Goal: Task Accomplishment & Management: Complete application form

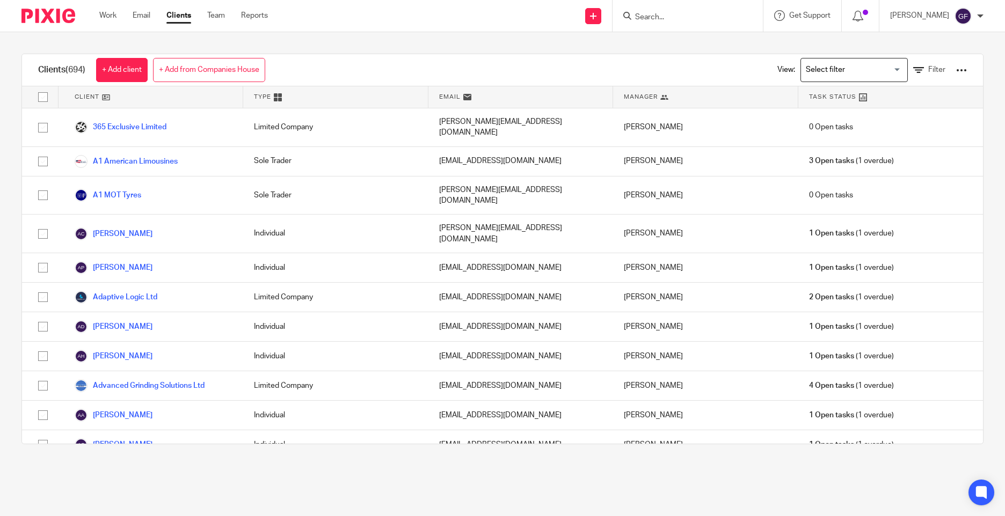
click at [698, 20] on input "Search" at bounding box center [682, 18] width 97 height 10
type input "richard da"
click at [724, 39] on link at bounding box center [733, 46] width 203 height 25
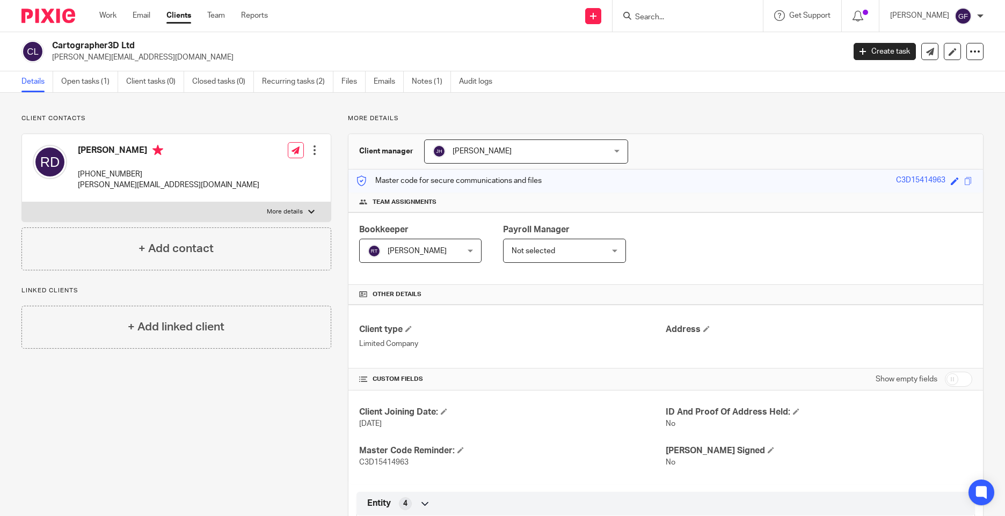
click at [660, 16] on input "Search" at bounding box center [682, 18] width 97 height 10
type input "vox"
click at [677, 40] on link at bounding box center [728, 46] width 192 height 25
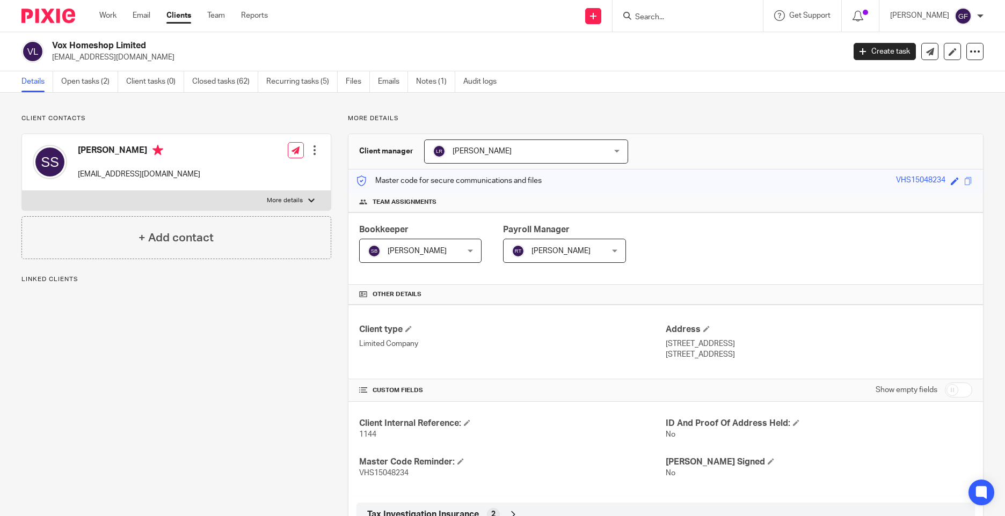
click at [218, 375] on div "Client contacts Sandeep Sharma voxhomeshop@gmail.com Edit contact Create client…" at bounding box center [168, 435] width 326 height 643
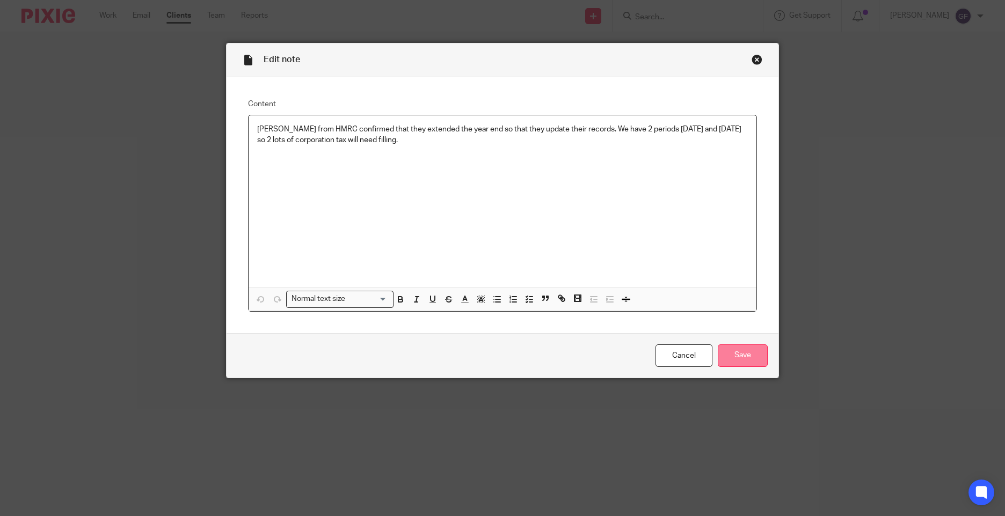
click at [752, 356] on input "Save" at bounding box center [743, 356] width 50 height 23
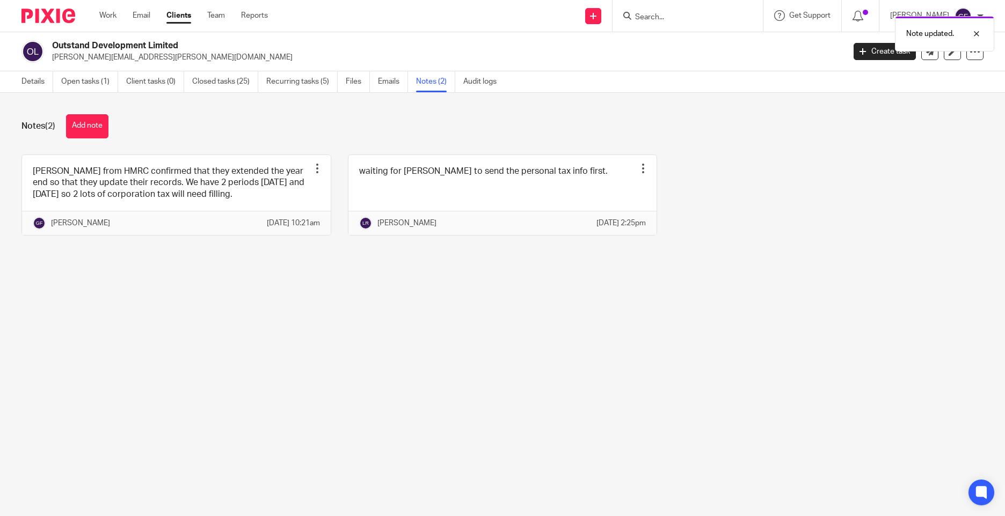
click at [656, 10] on form at bounding box center [691, 15] width 114 height 13
click at [658, 15] on div "Note updated." at bounding box center [748, 31] width 492 height 41
click at [973, 38] on div at bounding box center [968, 33] width 29 height 13
click at [674, 15] on input "Search" at bounding box center [682, 18] width 97 height 10
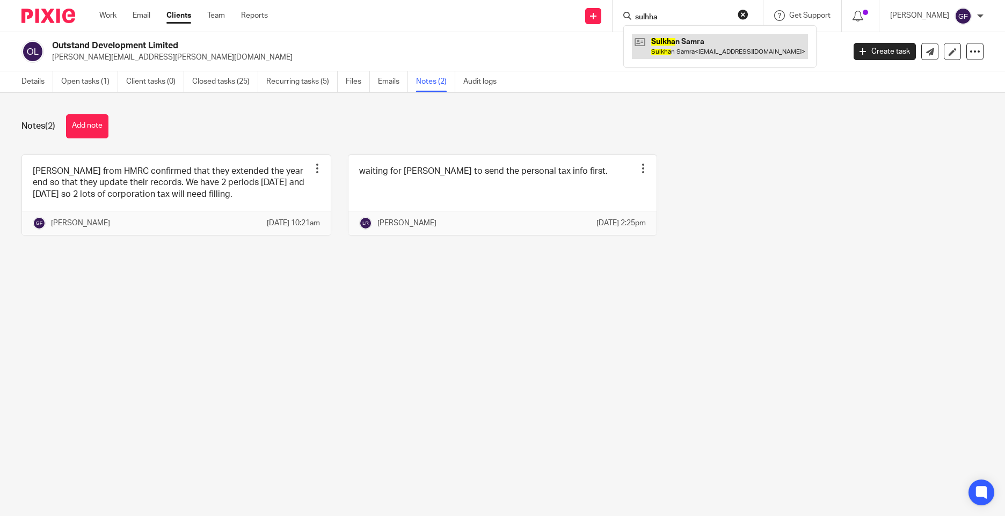
type input "sulhha"
click at [695, 48] on link at bounding box center [720, 46] width 176 height 25
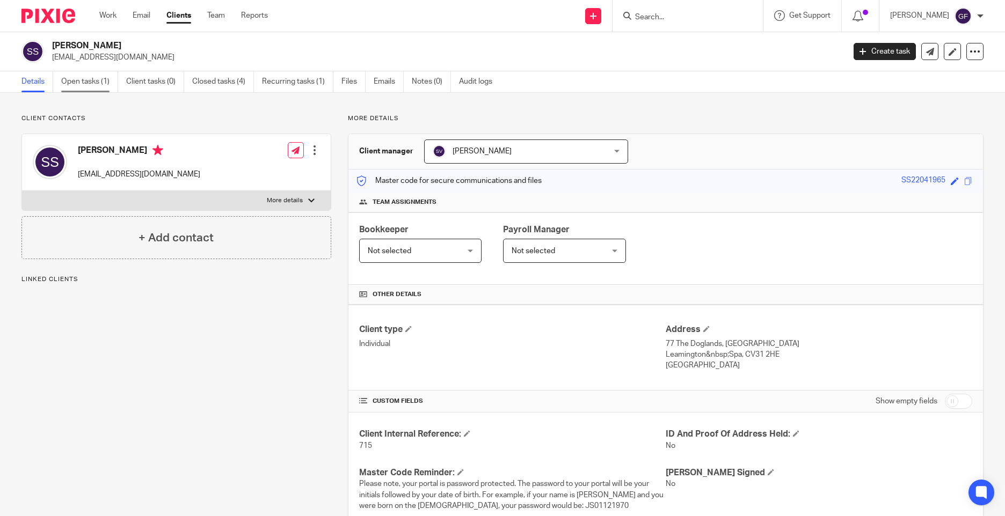
click at [79, 79] on link "Open tasks (1)" at bounding box center [89, 81] width 57 height 21
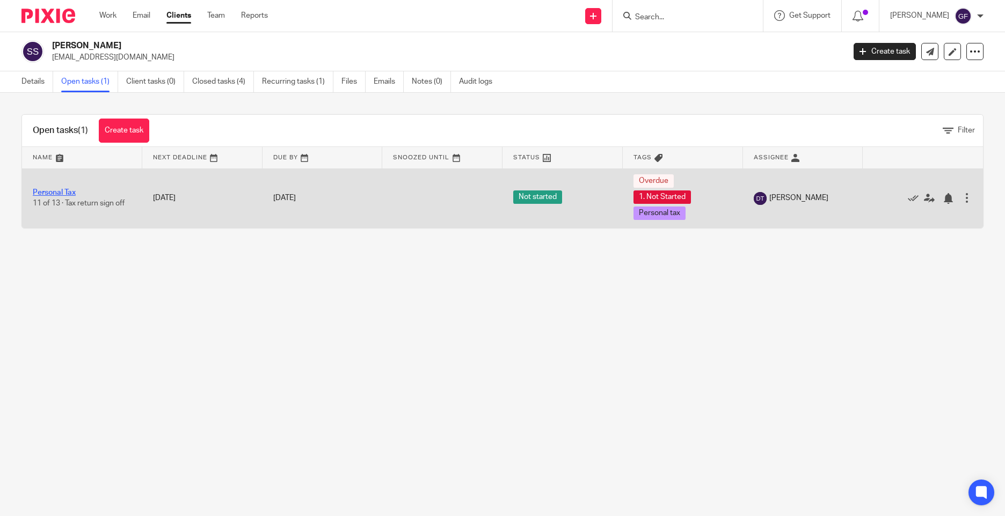
click at [59, 192] on link "Personal Tax" at bounding box center [54, 193] width 43 height 8
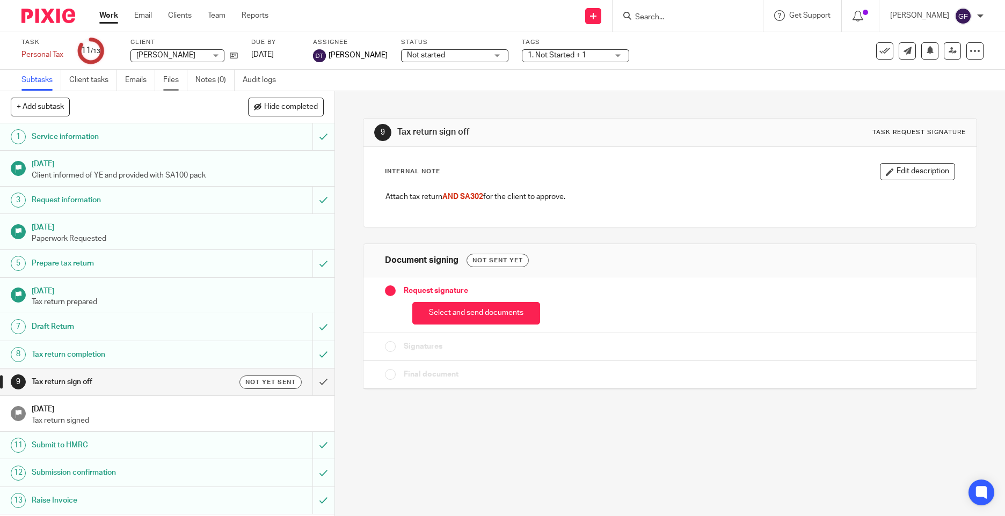
click at [170, 82] on link "Files" at bounding box center [175, 80] width 24 height 21
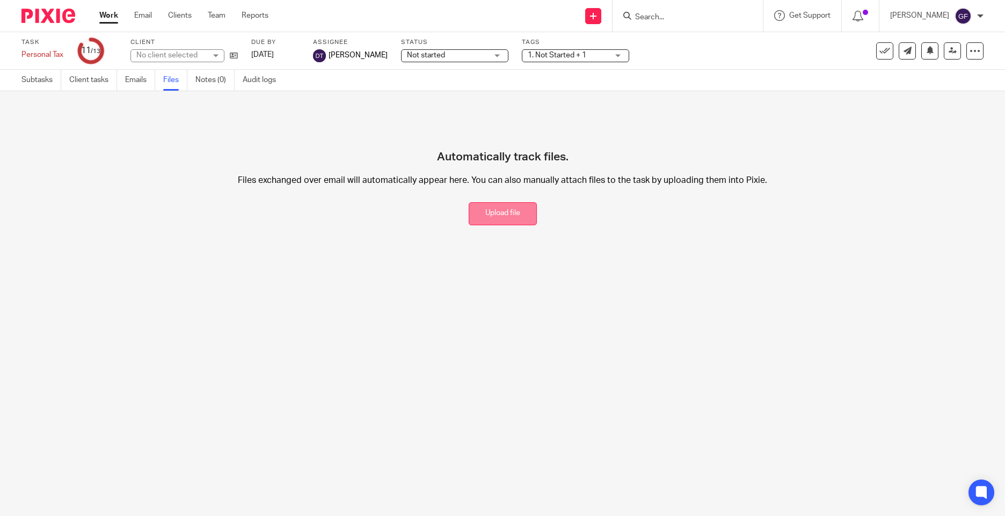
click at [490, 205] on button "Upload file" at bounding box center [503, 213] width 68 height 23
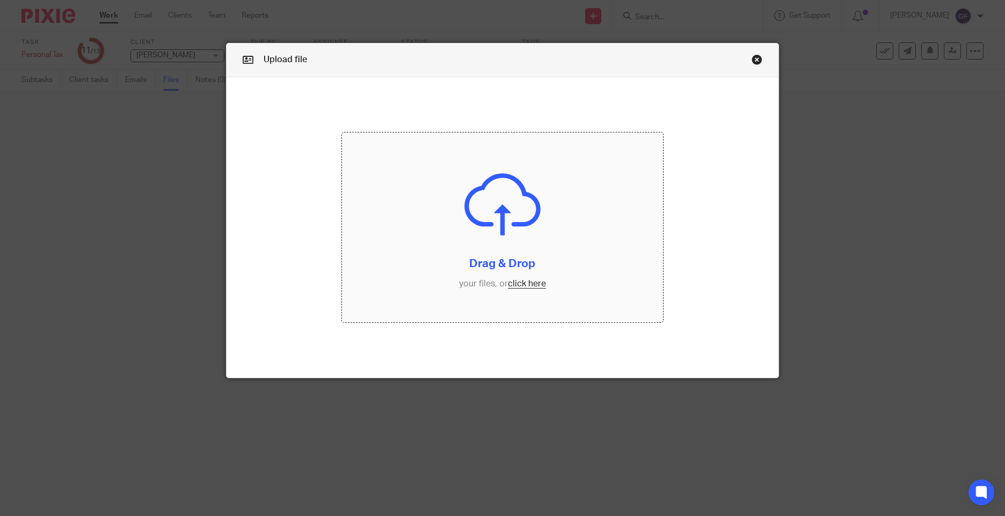
click at [515, 273] on input "file" at bounding box center [502, 228] width 320 height 190
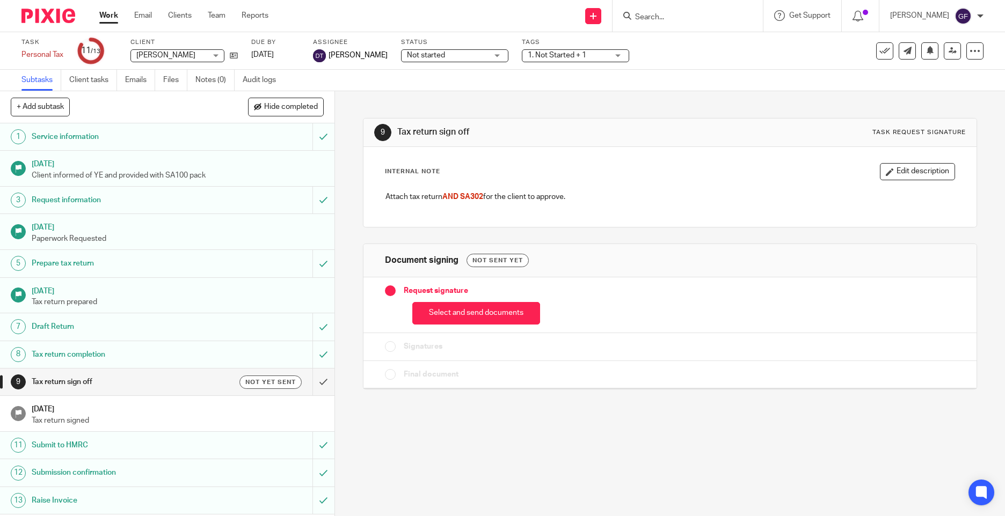
click at [662, 18] on input "Search" at bounding box center [682, 18] width 97 height 10
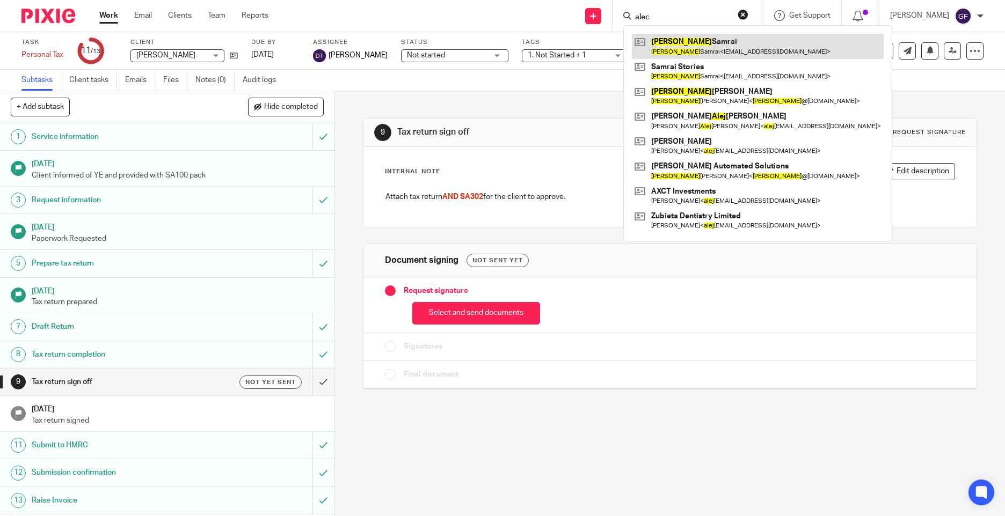
type input "alec"
click at [707, 48] on link at bounding box center [758, 46] width 252 height 25
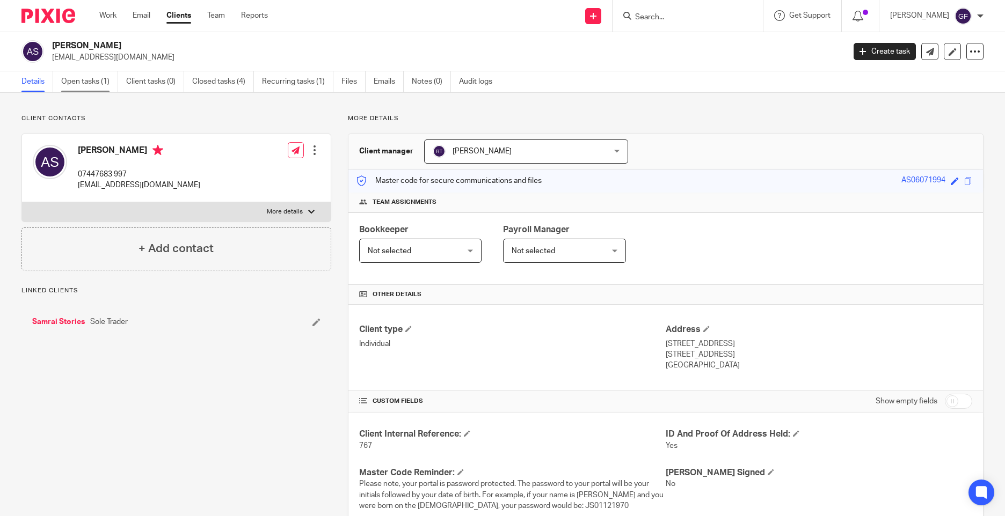
click at [92, 75] on link "Open tasks (1)" at bounding box center [89, 81] width 57 height 21
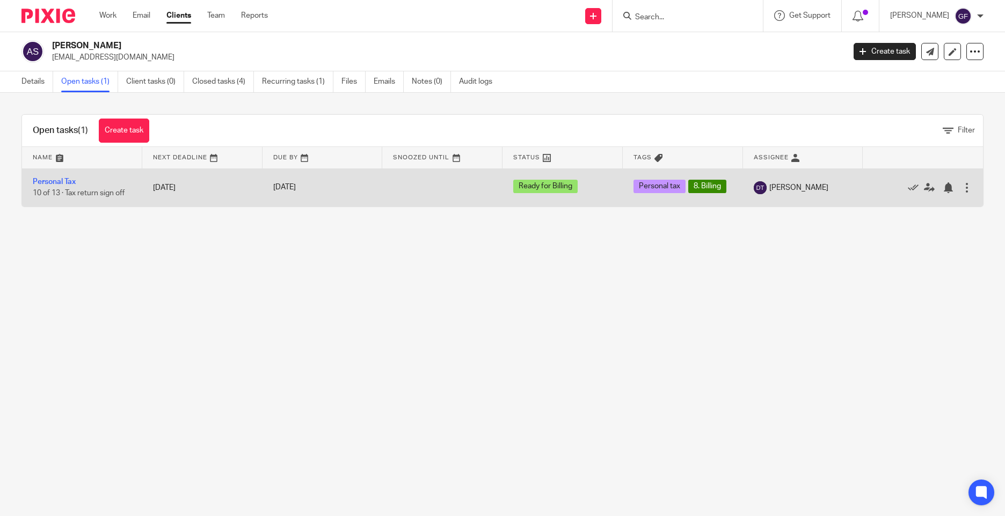
click at [48, 178] on td "Personal Tax 10 of 13 · Tax return sign off" at bounding box center [82, 188] width 120 height 38
click at [50, 180] on link "Personal Tax" at bounding box center [54, 182] width 43 height 8
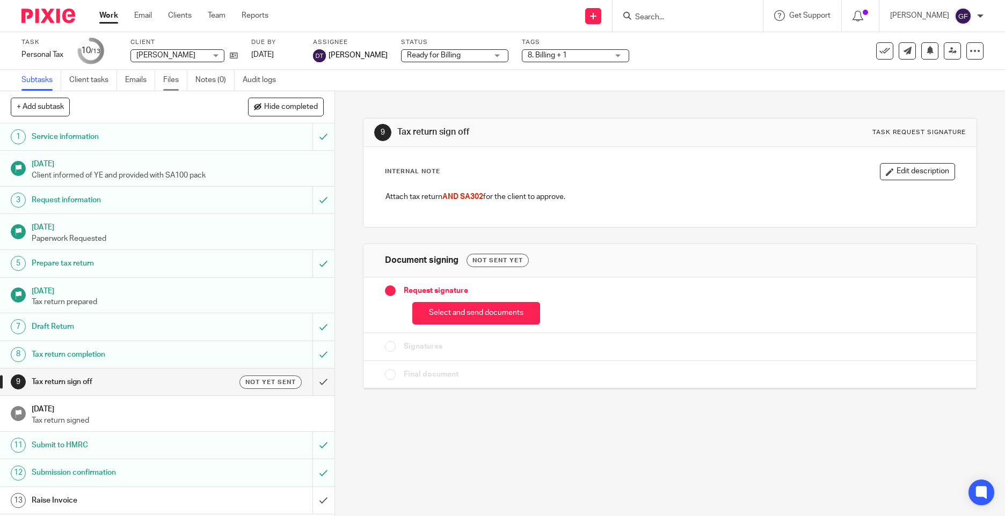
click at [165, 83] on link "Files" at bounding box center [175, 80] width 24 height 21
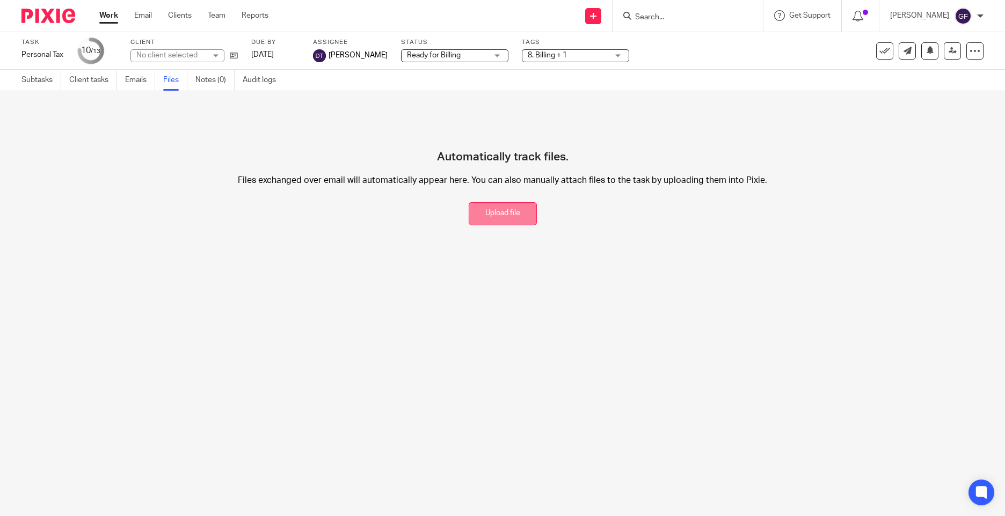
click at [517, 210] on button "Upload file" at bounding box center [503, 213] width 68 height 23
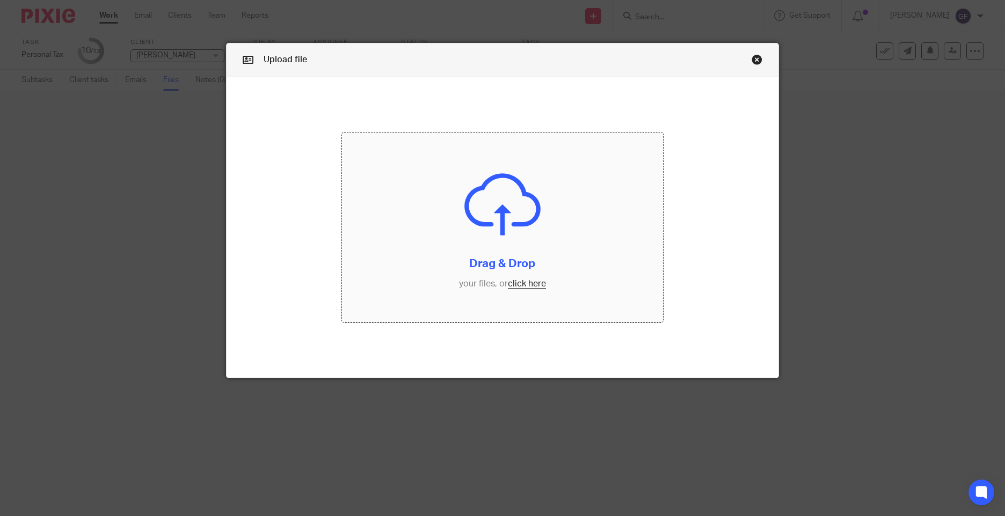
click at [524, 253] on input "file" at bounding box center [502, 228] width 320 height 190
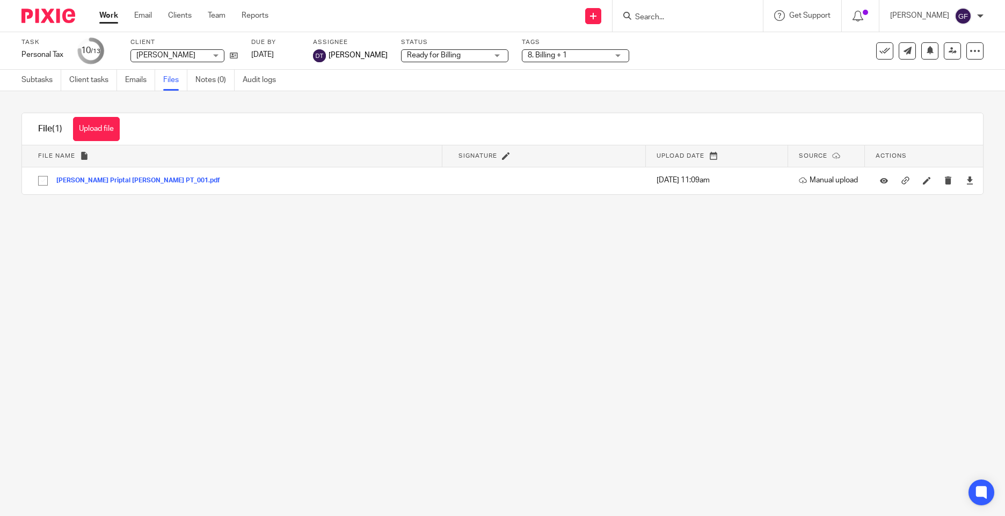
click at [685, 16] on input "Search" at bounding box center [682, 18] width 97 height 10
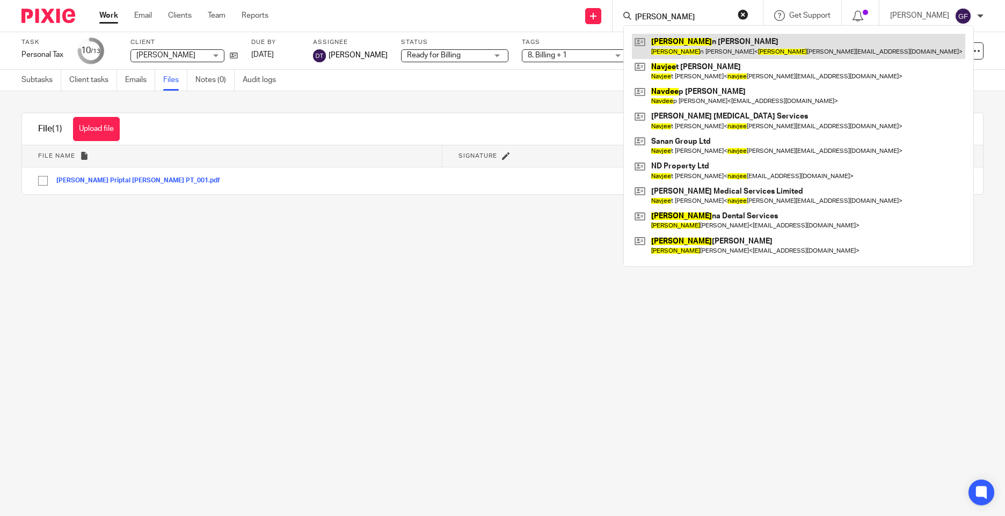
type input "[PERSON_NAME]"
click at [764, 43] on link at bounding box center [798, 46] width 333 height 25
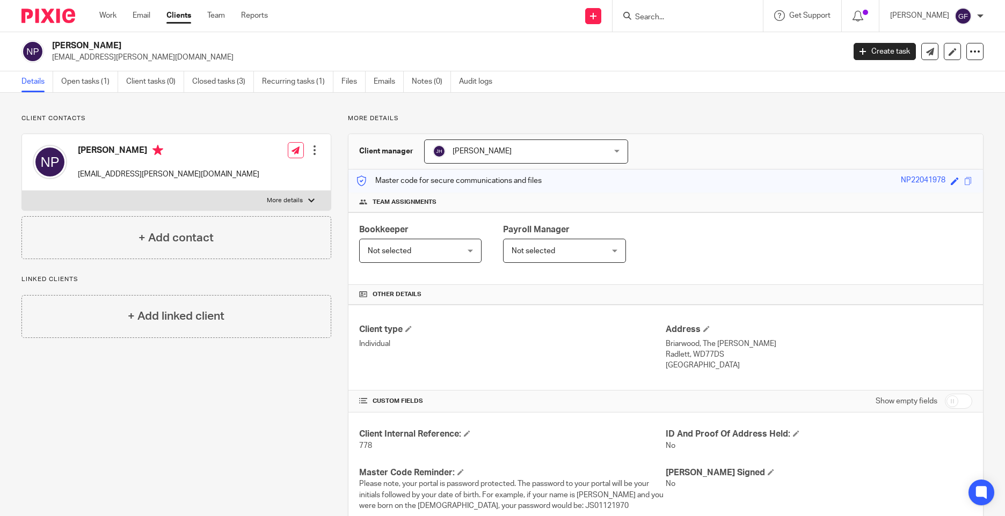
click at [663, 18] on input "Search" at bounding box center [682, 18] width 97 height 10
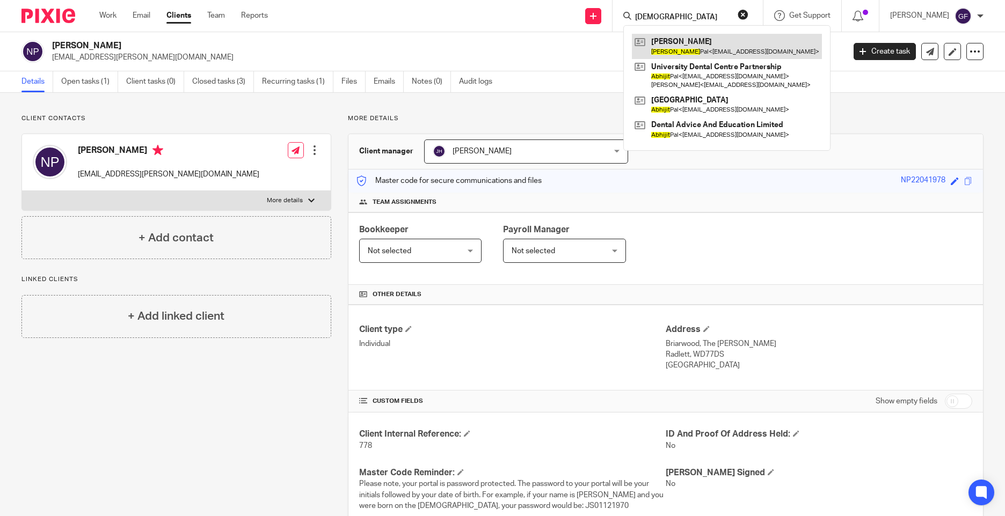
type input "abhjit"
click at [763, 42] on link at bounding box center [727, 46] width 190 height 25
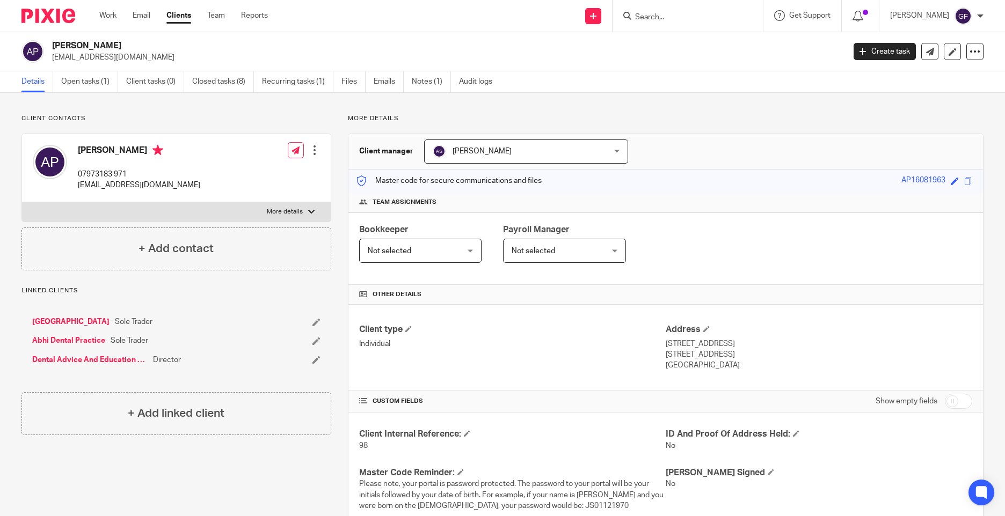
click at [92, 319] on link "[GEOGRAPHIC_DATA]" at bounding box center [70, 322] width 77 height 11
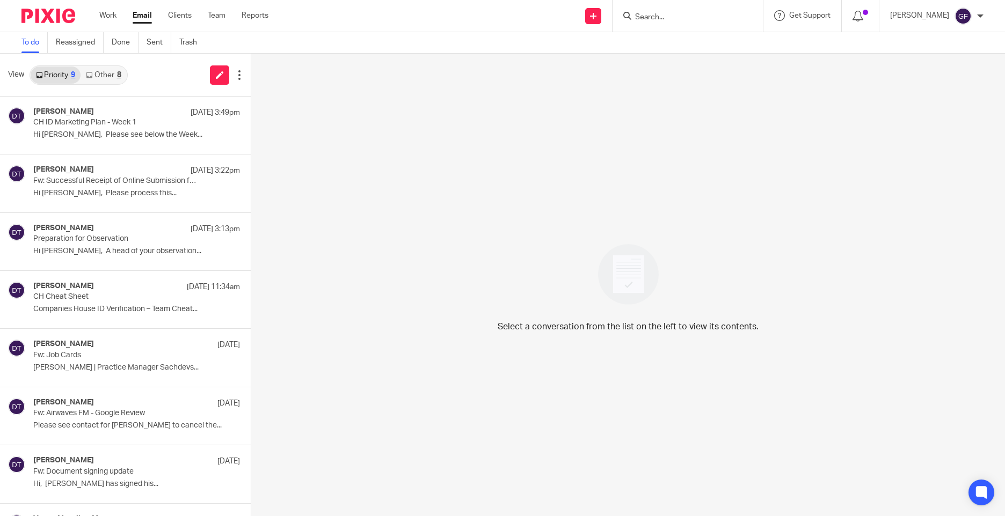
click at [319, 282] on div "Select a conversation from the list on the left to view its contents." at bounding box center [628, 285] width 754 height 463
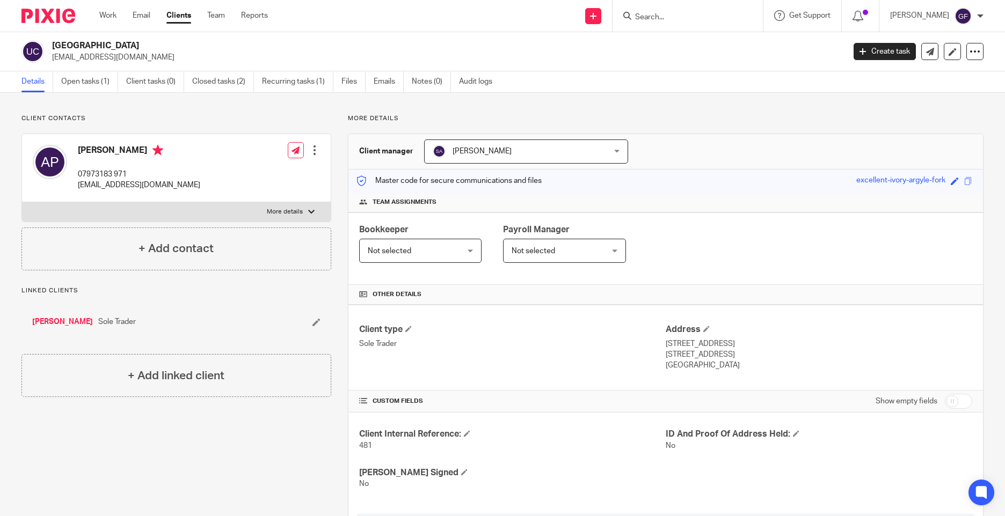
click at [652, 18] on input "Search" at bounding box center [682, 18] width 97 height 10
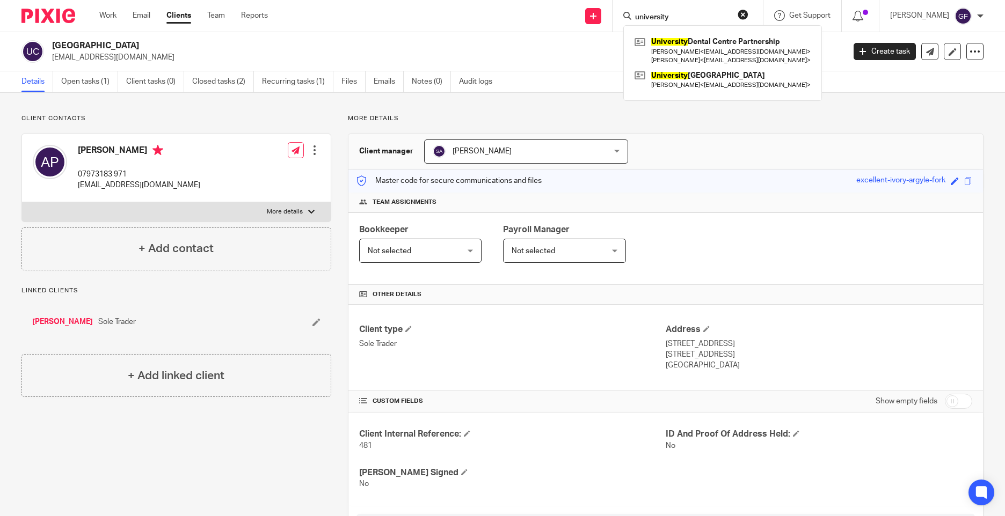
type input "university"
click at [670, 41] on link at bounding box center [722, 50] width 181 height 33
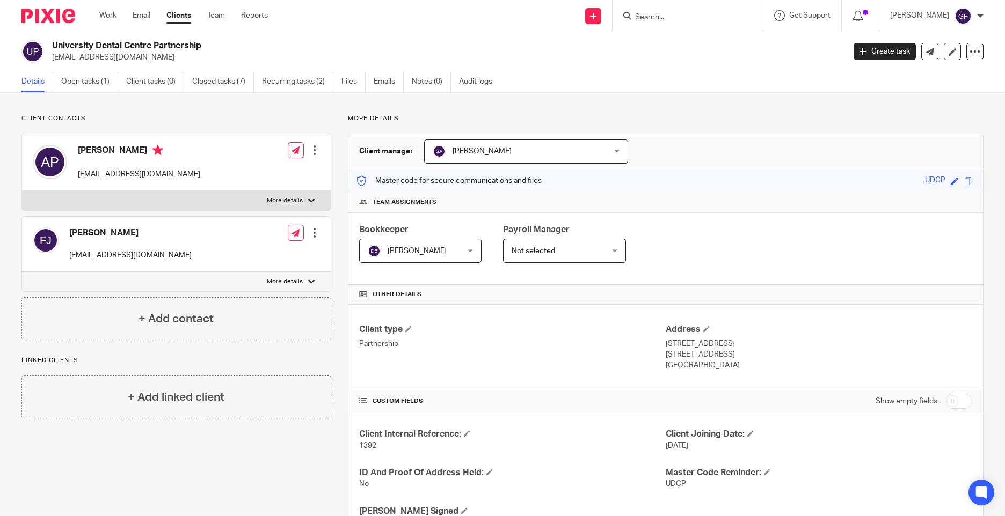
drag, startPoint x: 663, startPoint y: 149, endPoint x: 485, endPoint y: 149, distance: 177.7
click at [663, 149] on div "Client manager [PERSON_NAME] [PERSON_NAME] [PERSON_NAME] [PERSON_NAME] [PERSON_…" at bounding box center [665, 151] width 634 height 35
click at [94, 79] on link "Open tasks (1)" at bounding box center [89, 81] width 57 height 21
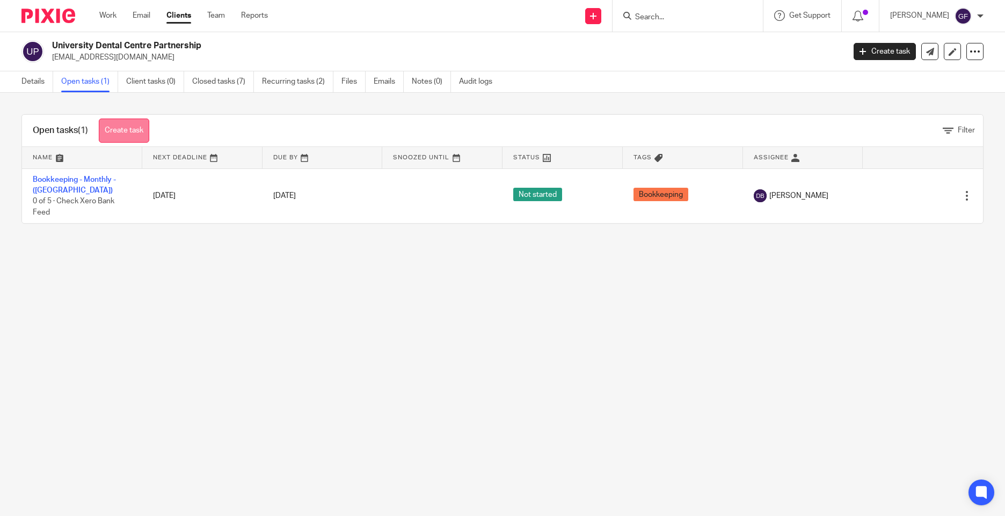
click at [137, 120] on link "Create task" at bounding box center [124, 131] width 50 height 24
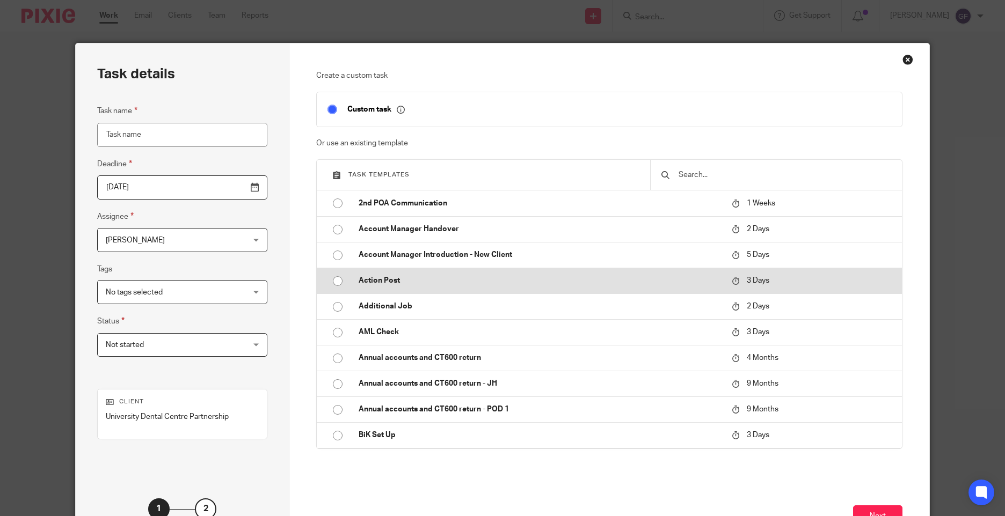
click at [405, 279] on p "Action Post" at bounding box center [540, 280] width 362 height 11
type input "2025-10-16"
type input "Action Post"
checkbox input "false"
radio input "true"
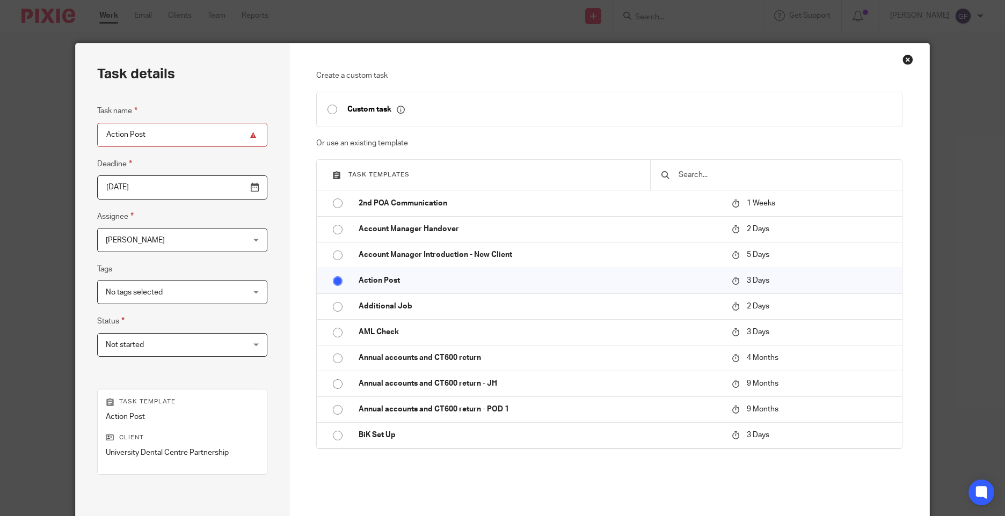
click at [120, 193] on input "2025-10-16" at bounding box center [182, 188] width 170 height 24
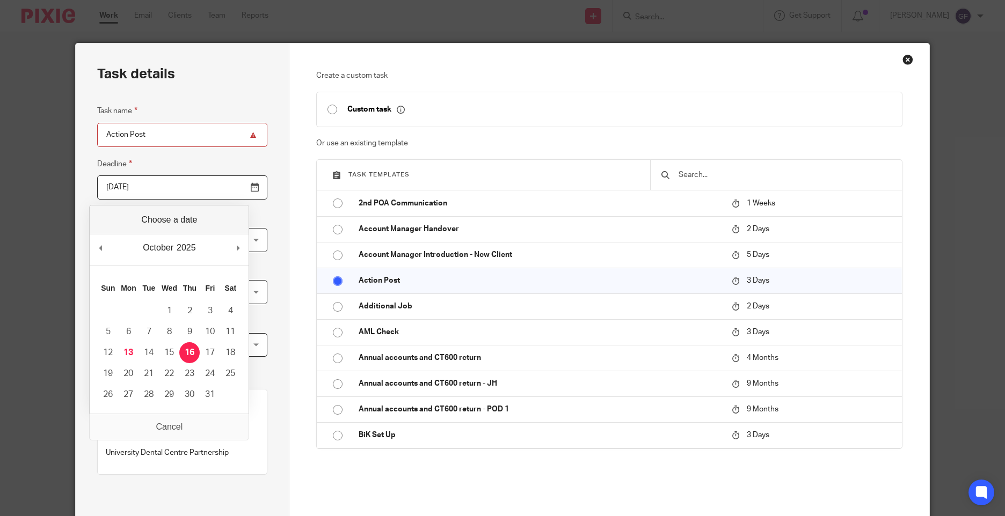
click at [181, 128] on input "Action Post" at bounding box center [182, 135] width 170 height 24
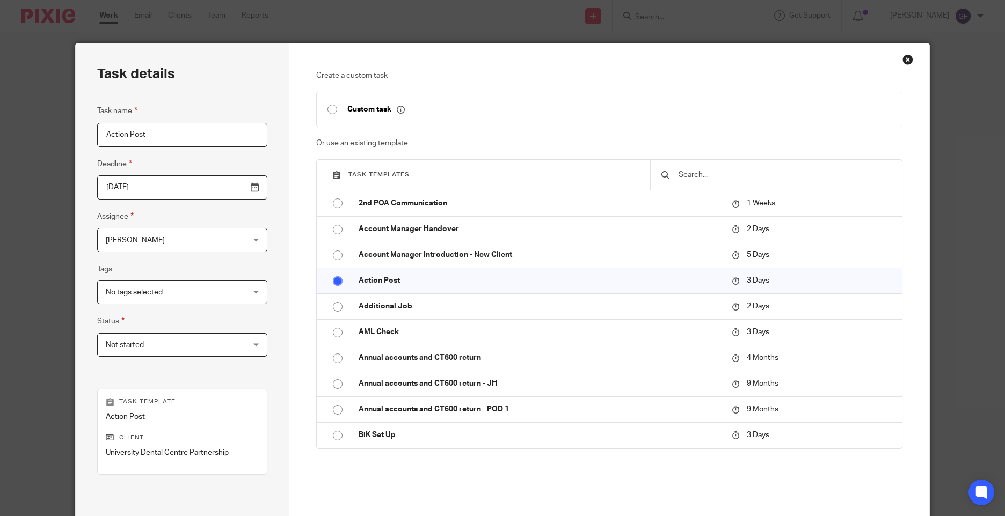
type input "Action Post"
click at [150, 188] on input "2025-10-16" at bounding box center [182, 188] width 170 height 24
click at [180, 245] on span "[PERSON_NAME]" at bounding box center [170, 240] width 128 height 23
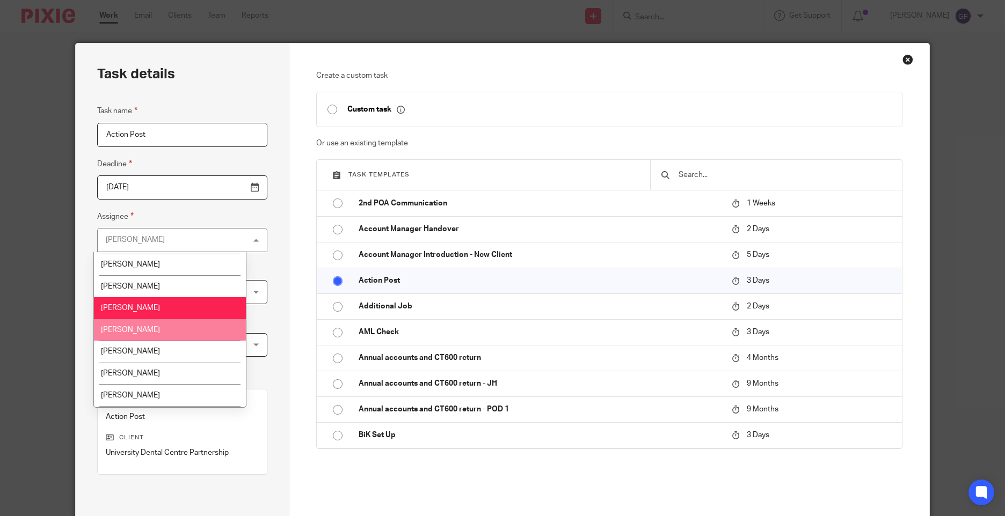
scroll to position [161, 0]
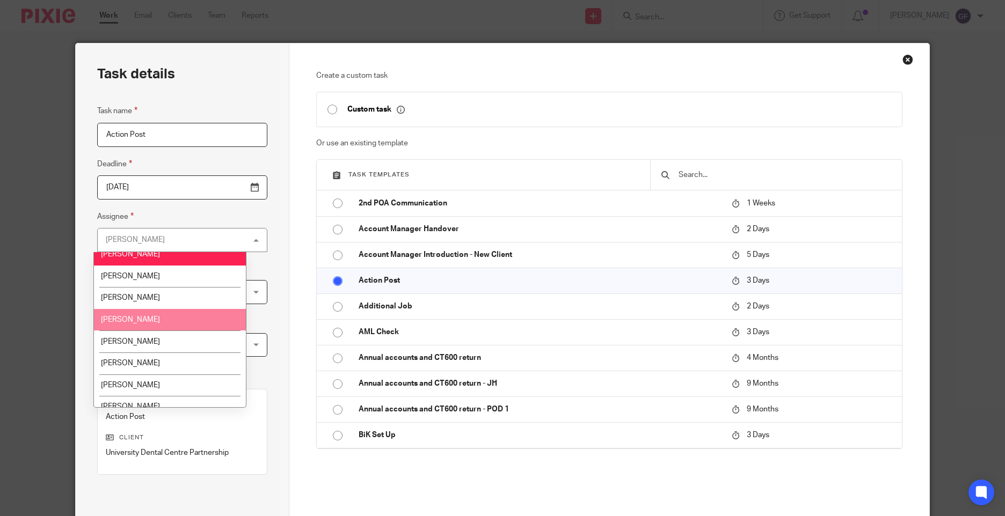
click at [147, 323] on li "[PERSON_NAME]" at bounding box center [170, 320] width 152 height 22
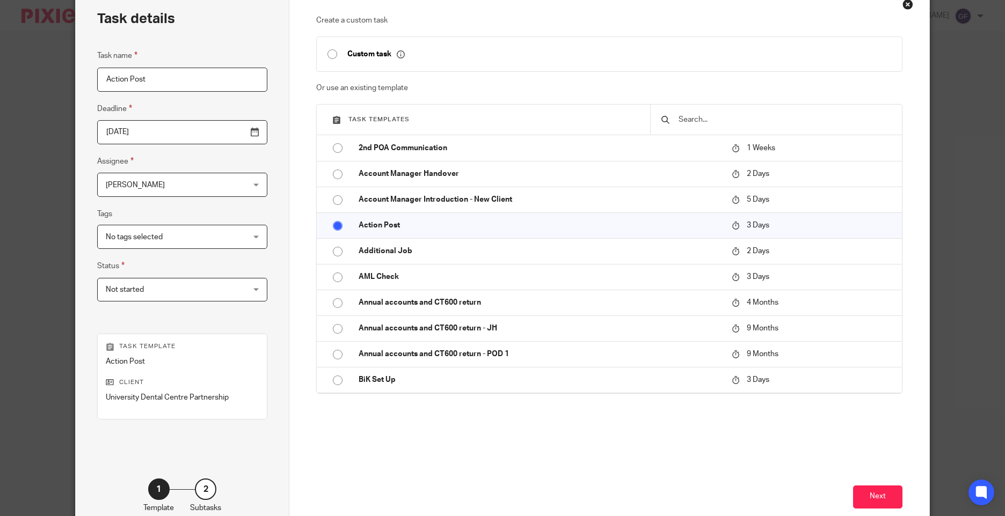
scroll to position [118, 0]
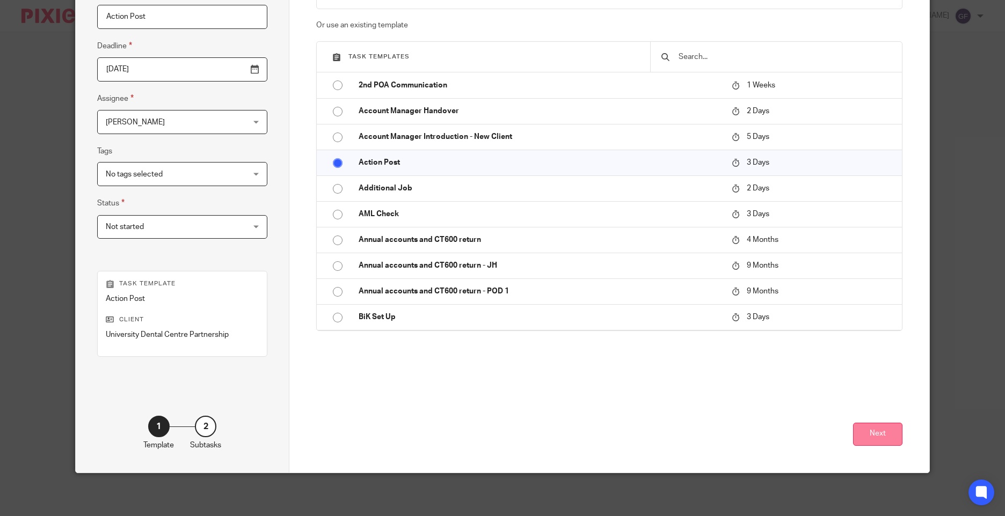
click at [886, 438] on button "Next" at bounding box center [877, 434] width 49 height 23
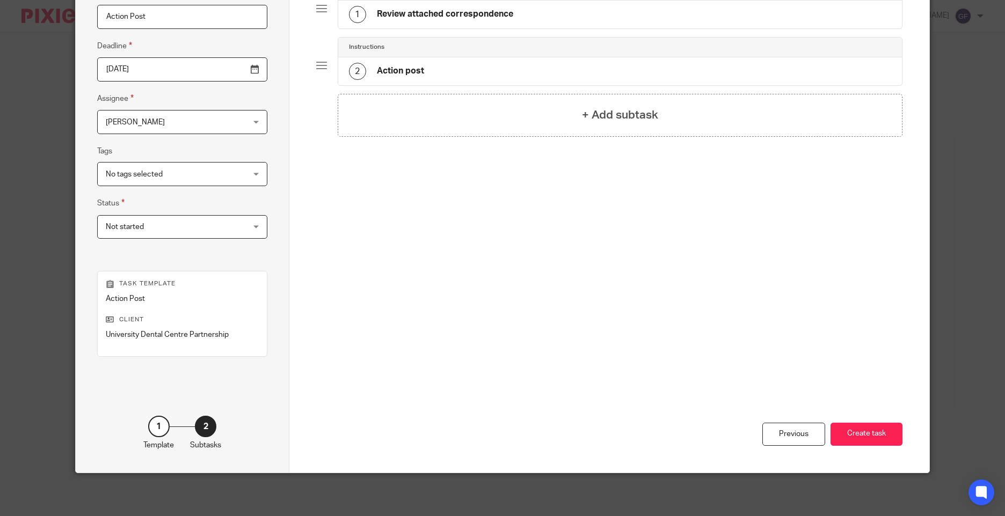
drag, startPoint x: 662, startPoint y: 214, endPoint x: 636, endPoint y: 174, distance: 47.2
click at [662, 214] on div "Total 2 Instructions 1 Review attached correspondence Instructions 2 Action pos…" at bounding box center [609, 122] width 586 height 341
click at [486, 13] on h4 "Review attached correspondence" at bounding box center [445, 14] width 136 height 11
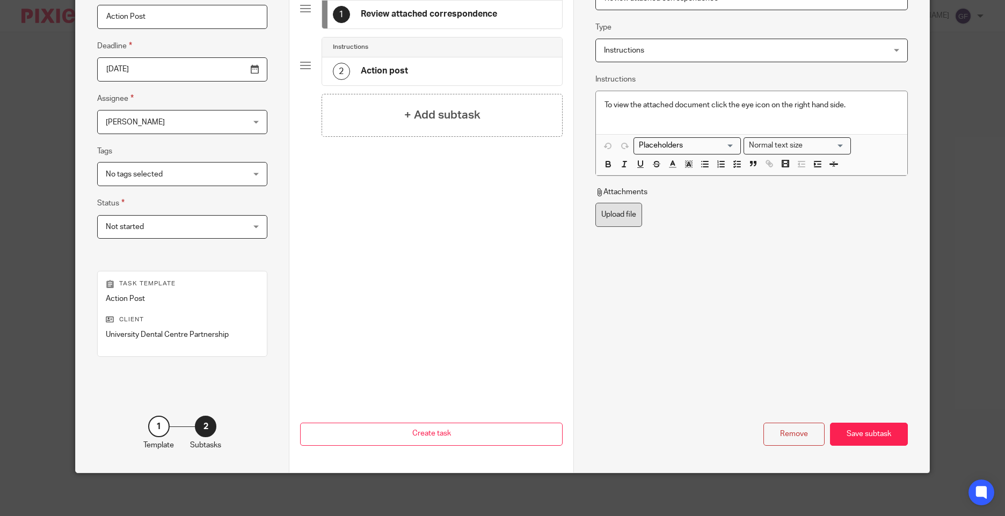
click at [631, 226] on label "Upload file" at bounding box center [618, 215] width 47 height 24
click at [595, 203] on input "Upload file" at bounding box center [595, 202] width 1 height 1
type input "C:\fakepath\UDC Partnership RTI514 PAYE_001.pdf"
click at [868, 433] on div "Save subtask" at bounding box center [869, 434] width 78 height 23
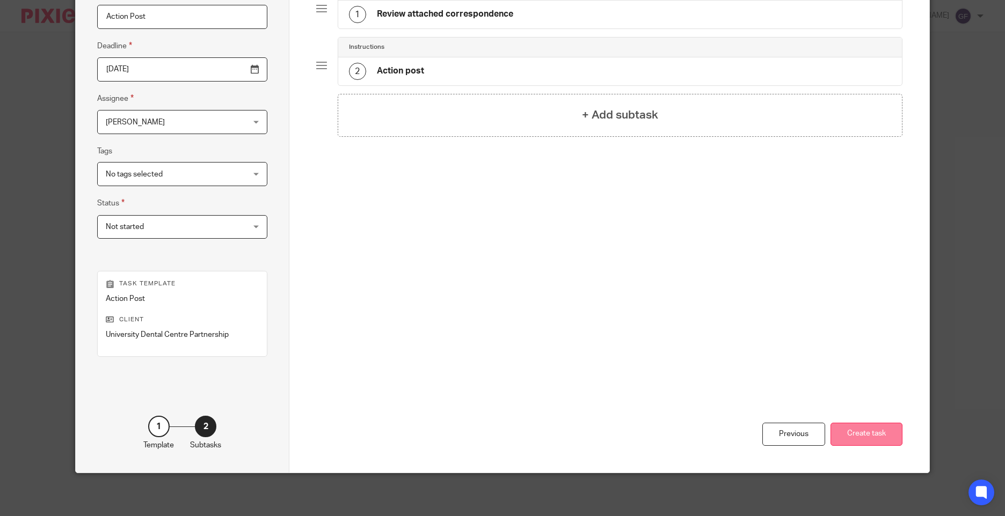
click at [871, 439] on button "Create task" at bounding box center [866, 434] width 72 height 23
